Goal: Find specific page/section: Find specific page/section

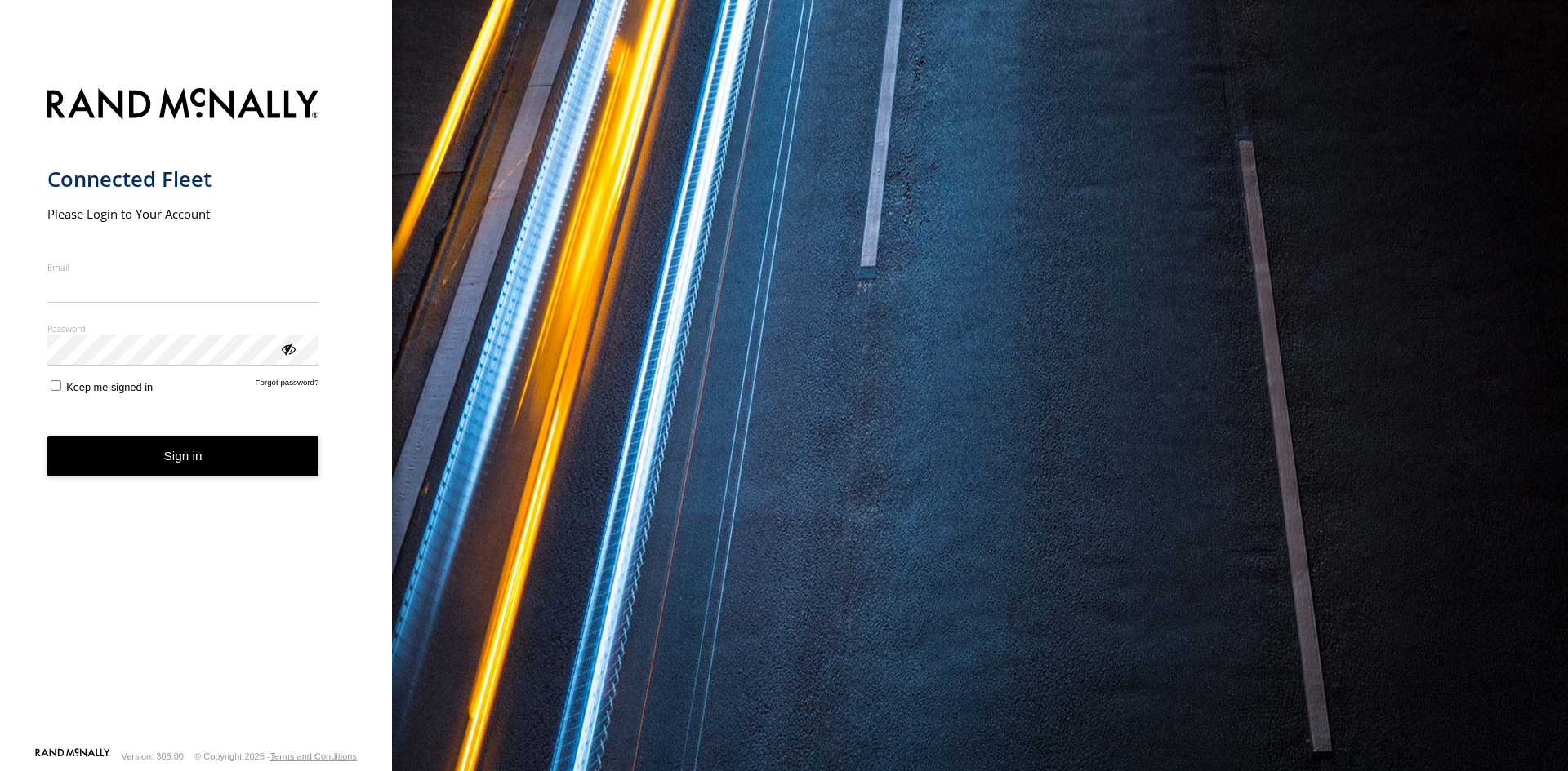
type input "**********"
click at [185, 480] on form "**********" at bounding box center [196, 412] width 298 height 668
click at [202, 463] on button "Sign in" at bounding box center [183, 456] width 272 height 40
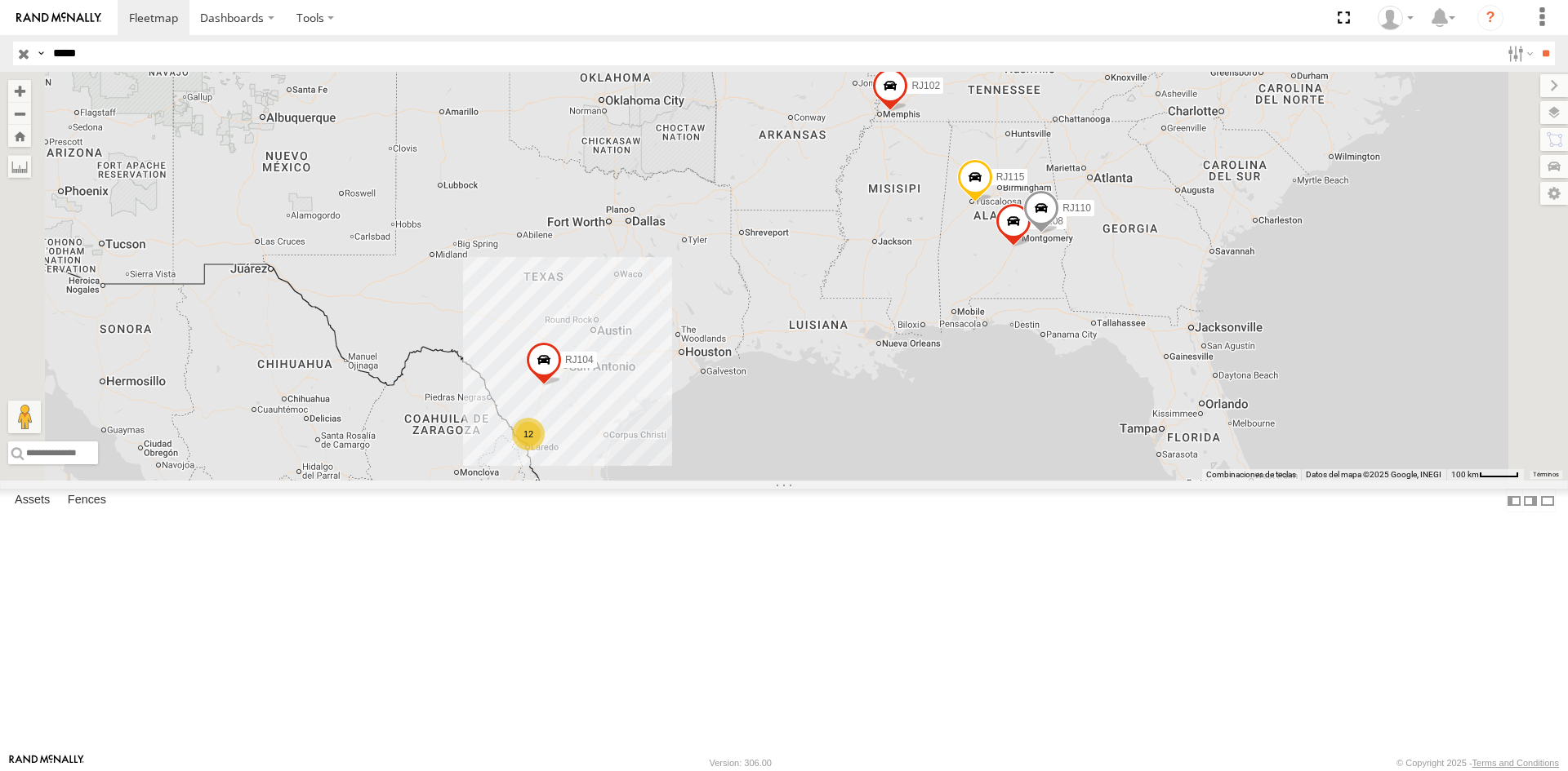
type input "*****"
